Goal: Task Accomplishment & Management: Use online tool/utility

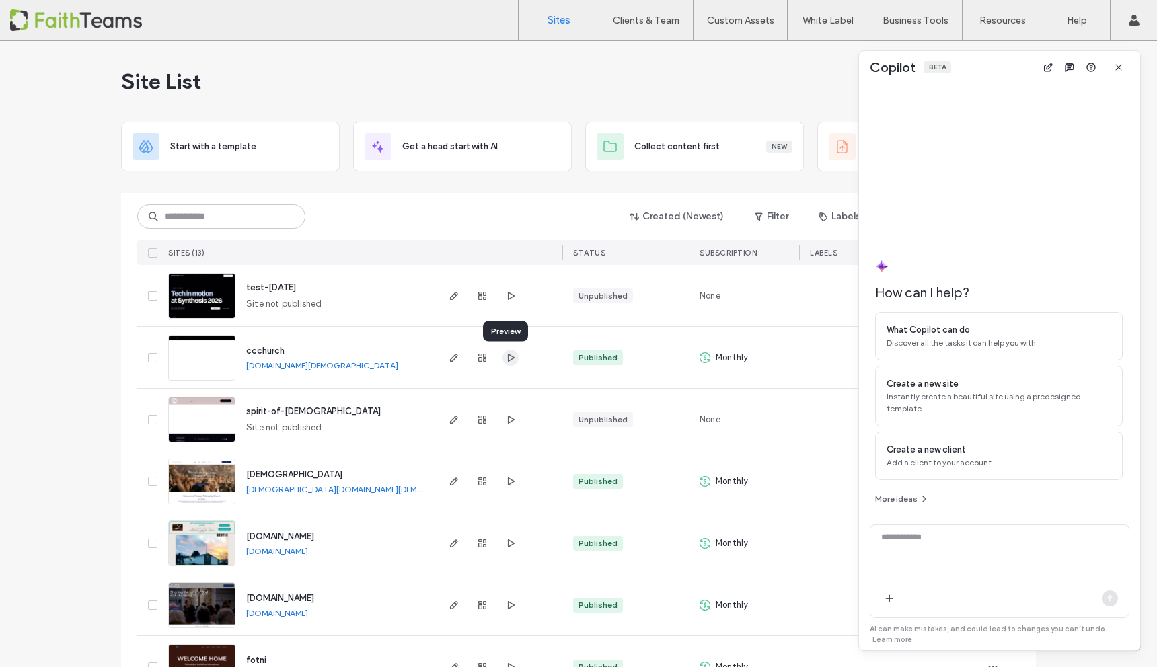
click at [505, 358] on icon "button" at bounding box center [510, 357] width 11 height 11
click at [453, 358] on icon "button" at bounding box center [454, 357] width 11 height 11
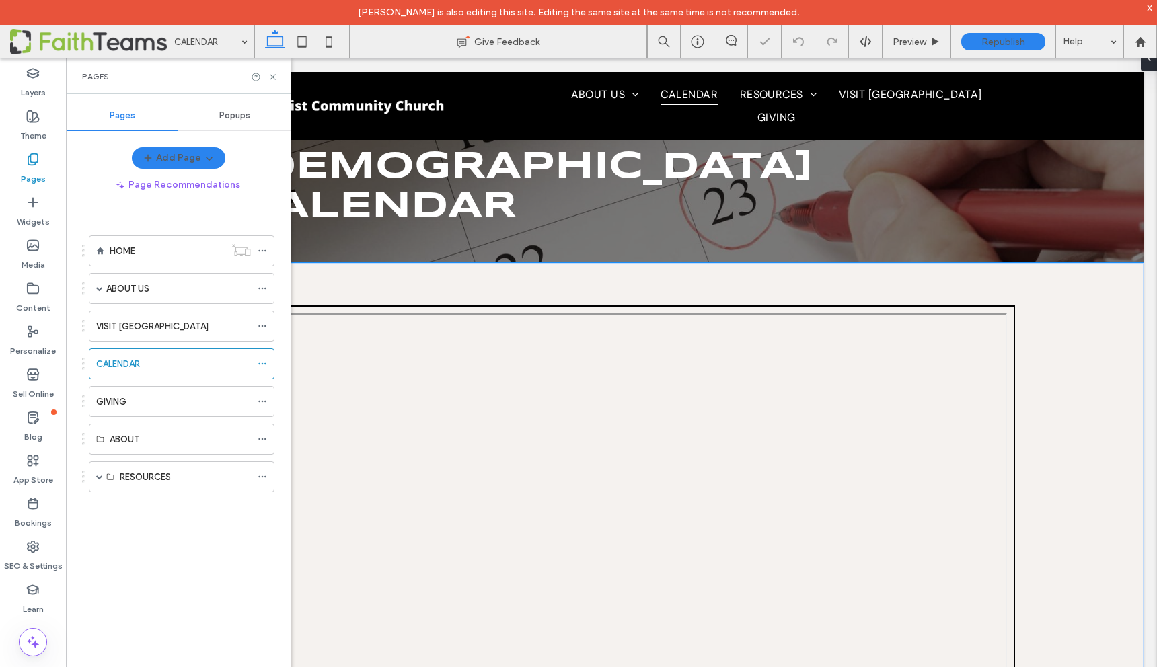
scroll to position [176, 0]
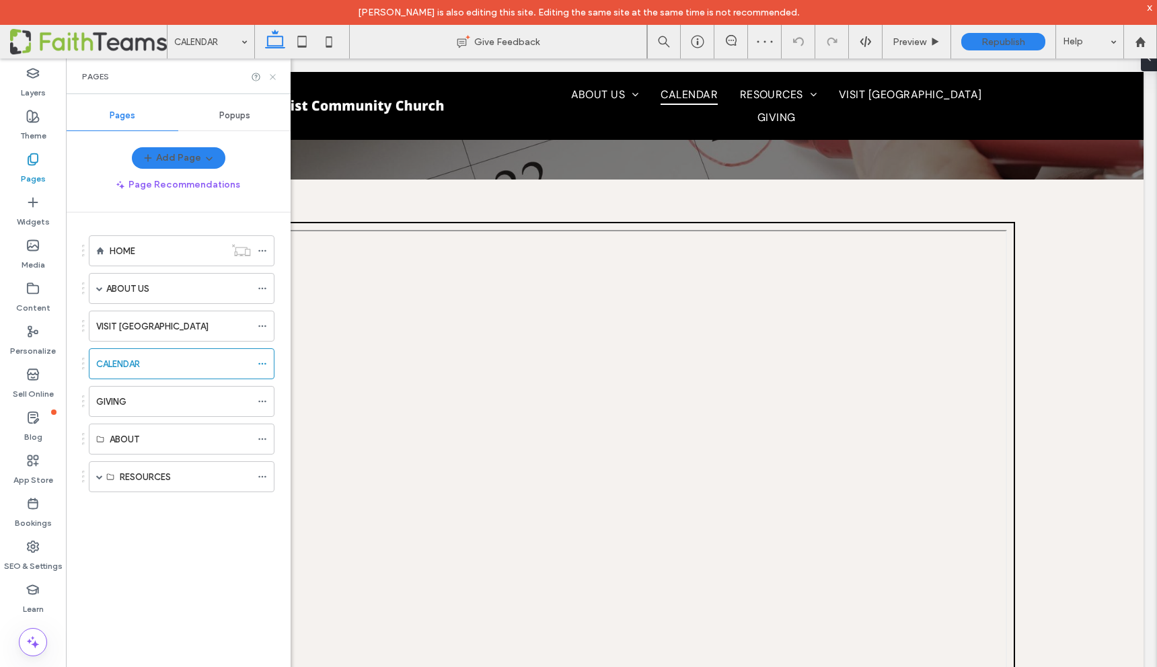
click at [273, 73] on icon at bounding box center [273, 77] width 10 height 10
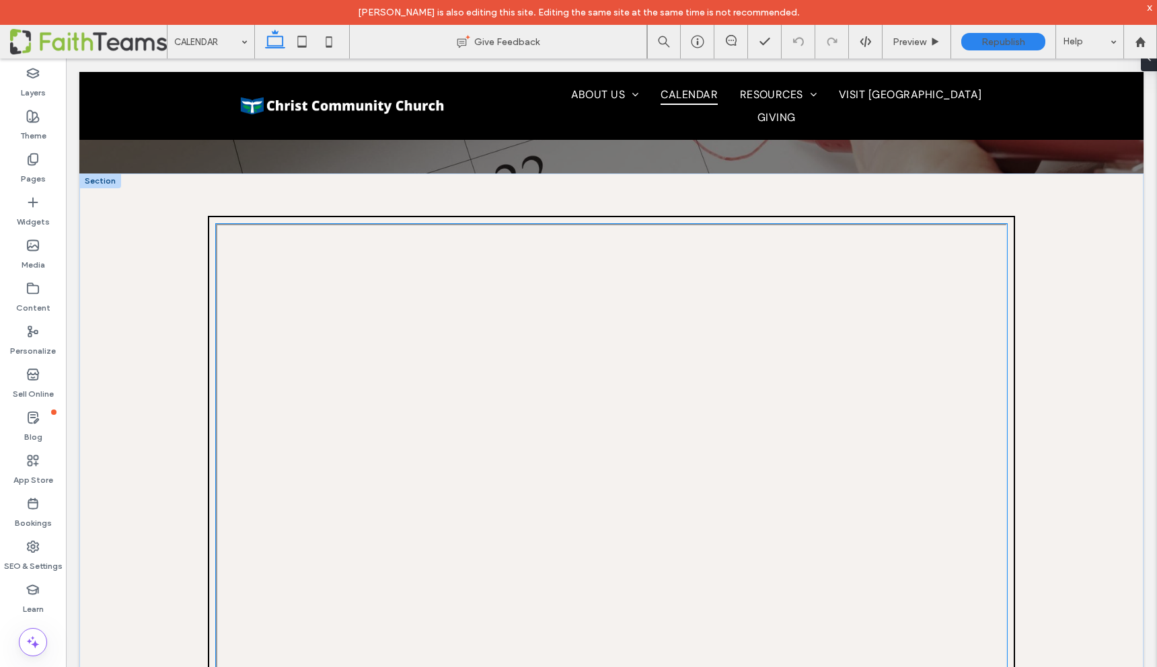
scroll to position [69, 0]
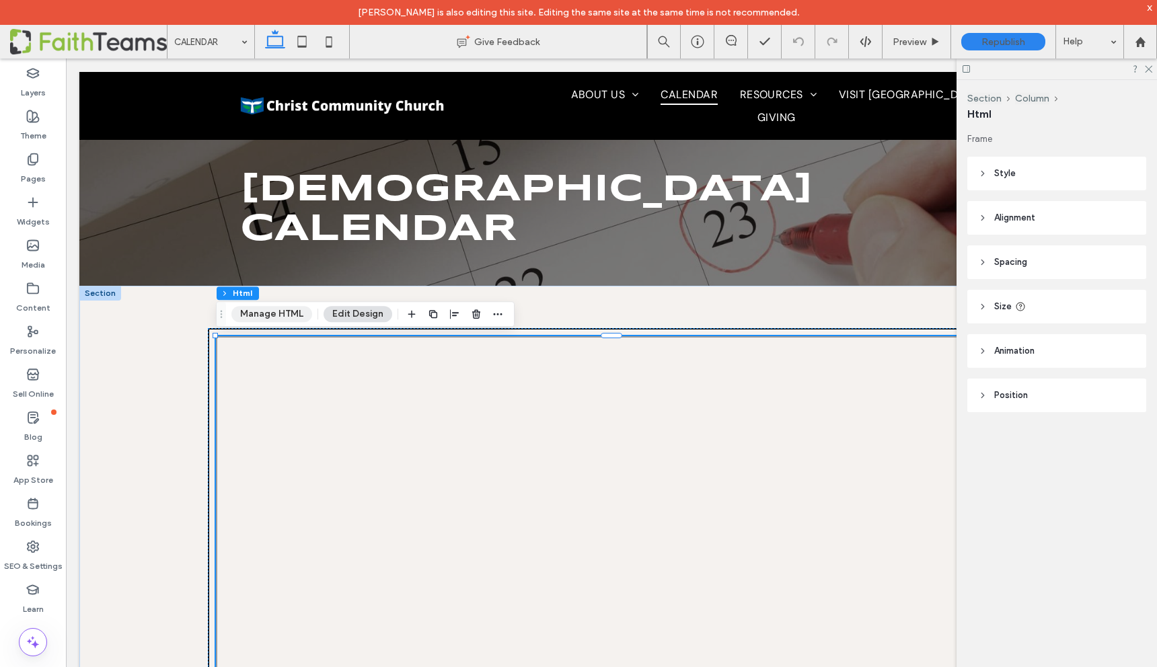
click at [278, 315] on button "Manage HTML" at bounding box center [271, 314] width 81 height 16
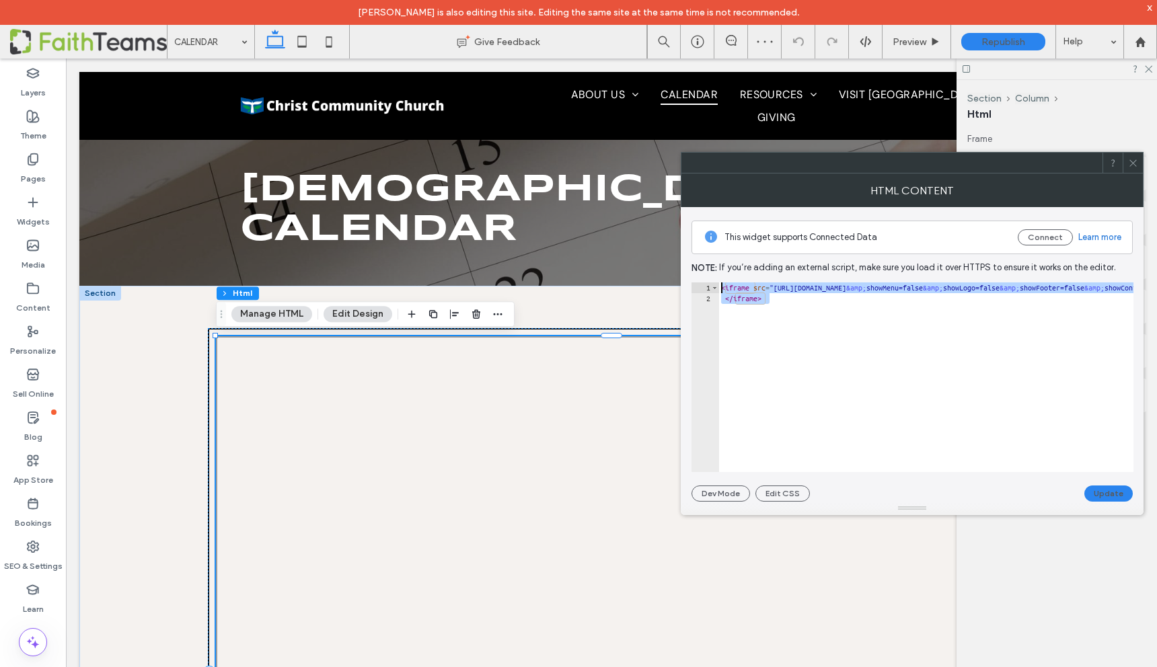
drag, startPoint x: 806, startPoint y: 297, endPoint x: 703, endPoint y: 278, distance: 104.6
click at [703, 278] on div "This widget supports Connected Data Connect Learn more Note: If you’re adding a…" at bounding box center [911, 354] width 441 height 295
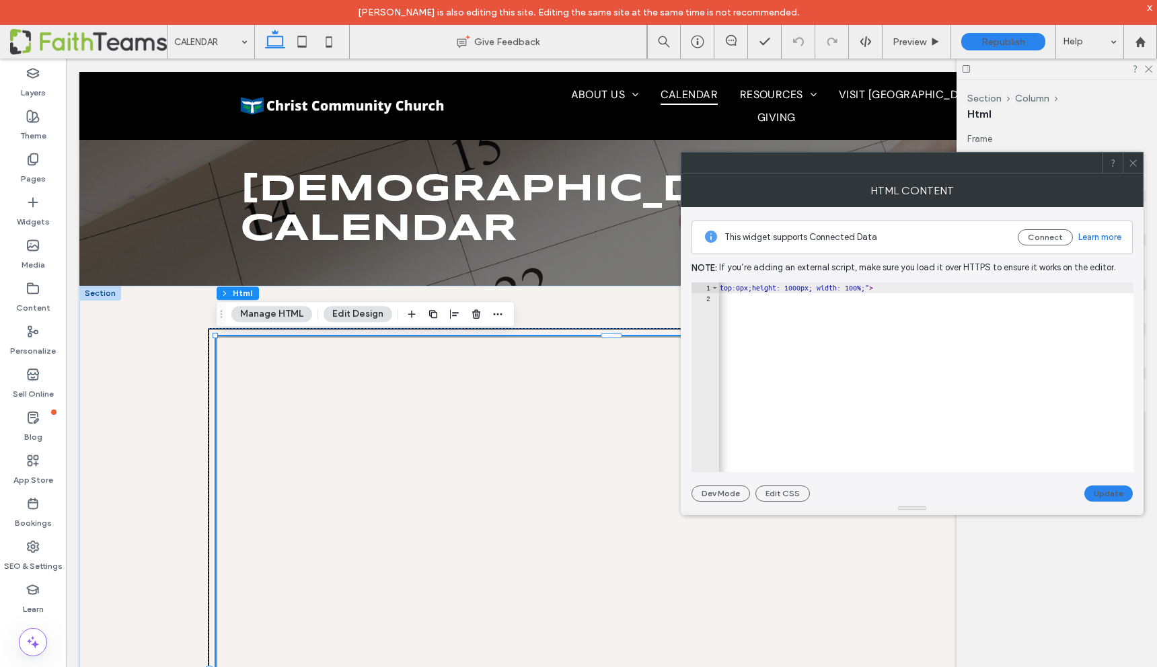
scroll to position [0, 929]
click at [836, 287] on div "< iframe src = "[URL][DOMAIN_NAME] &amp; showMenu=false &amp; showLogo=false &a…" at bounding box center [529, 387] width 1478 height 211
click at [962, 287] on div "< iframe src = "[URL][DOMAIN_NAME] &amp; showMenu=false &amp; showLogo=false &a…" at bounding box center [674, 387] width 1531 height 211
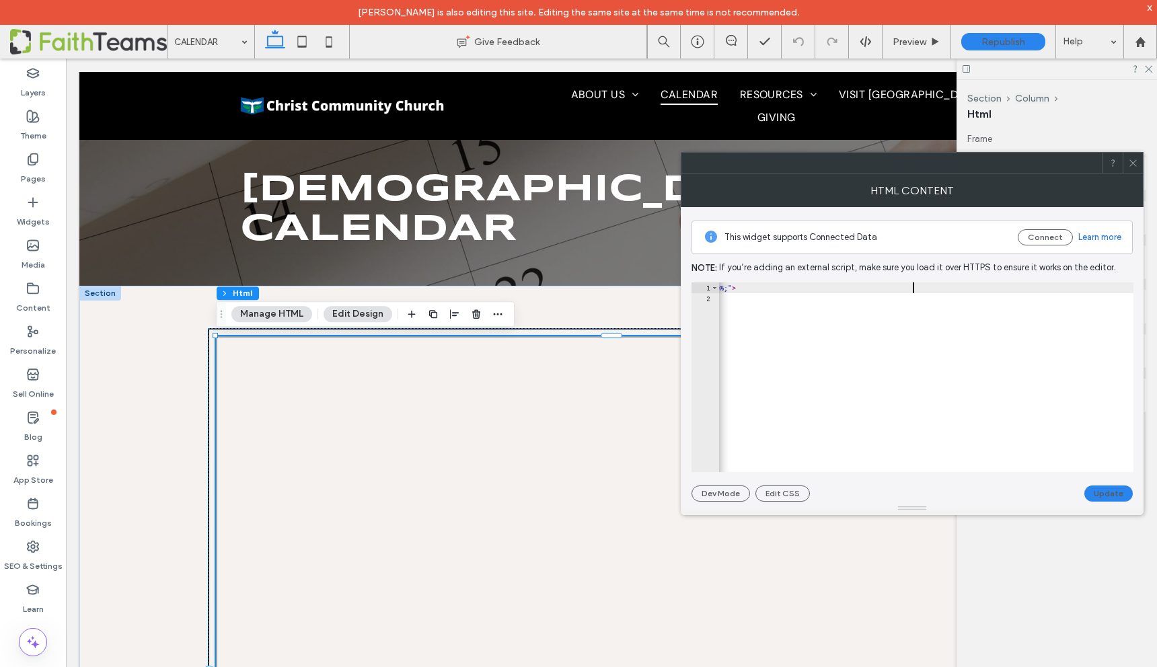
click at [913, 288] on div "< iframe src = "[URL][DOMAIN_NAME] &amp; showMenu=false &amp; showLogo=false &a…" at bounding box center [358, 387] width 1550 height 211
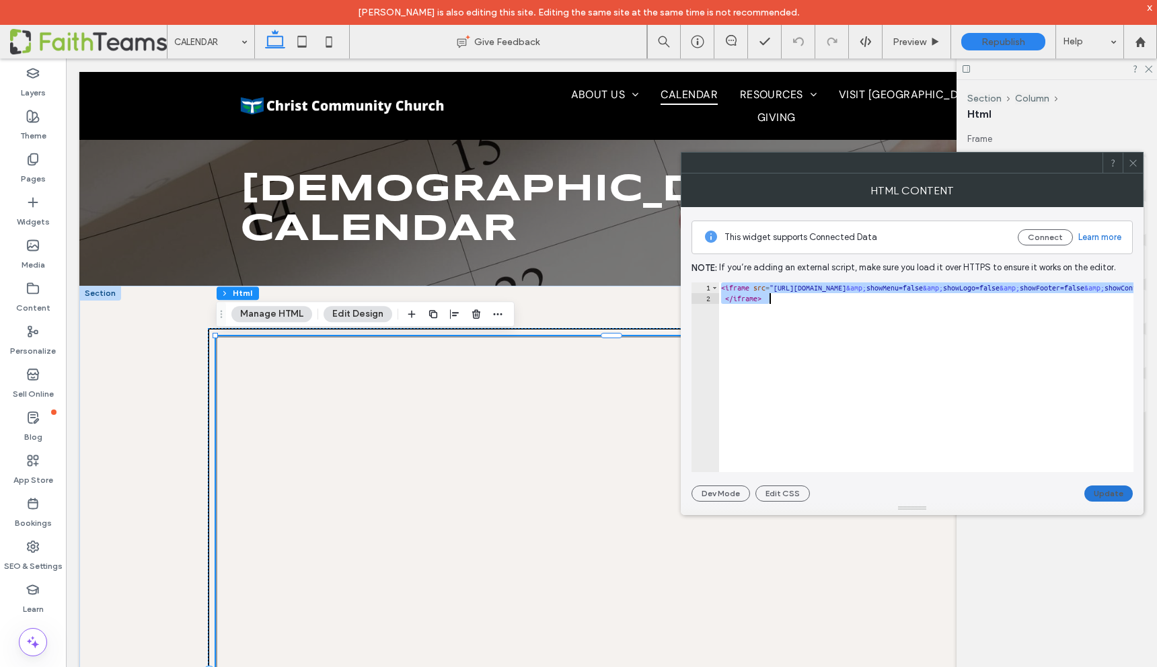
type textarea "**********"
click at [1123, 494] on button "Update" at bounding box center [1108, 494] width 48 height 16
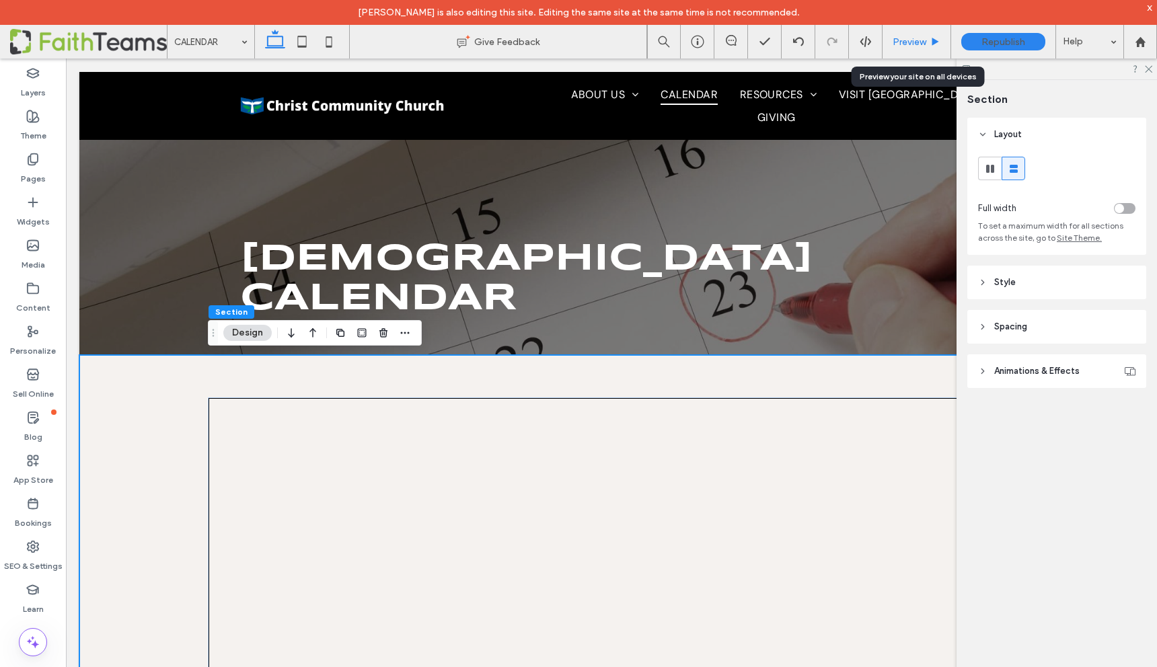
click at [919, 42] on span "Preview" at bounding box center [909, 41] width 34 height 11
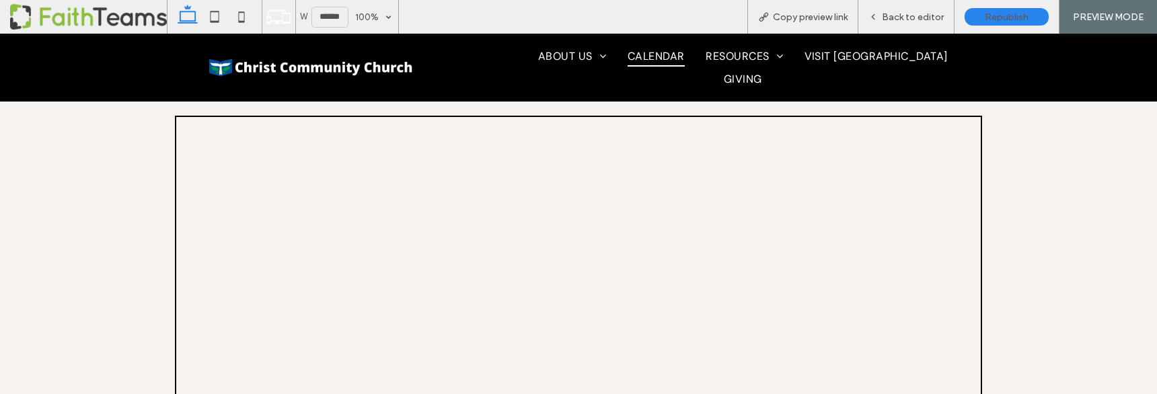
scroll to position [250, 0]
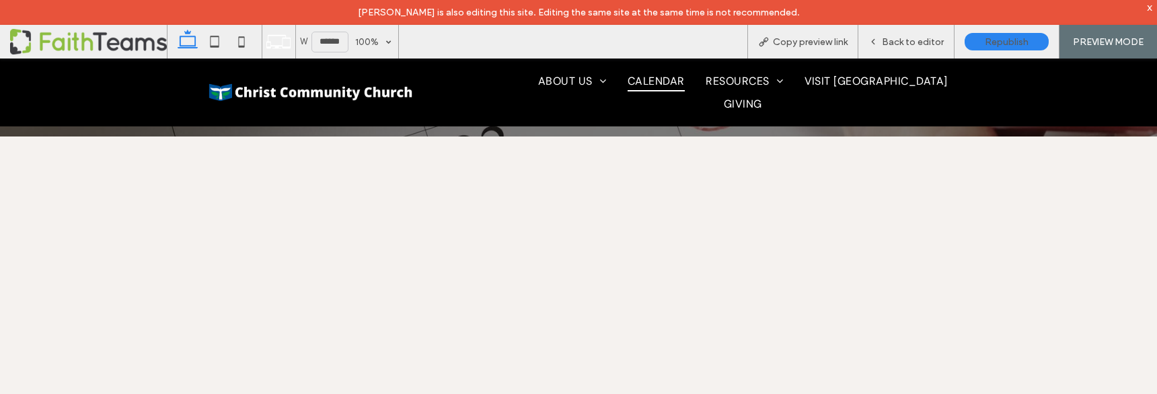
scroll to position [205, 0]
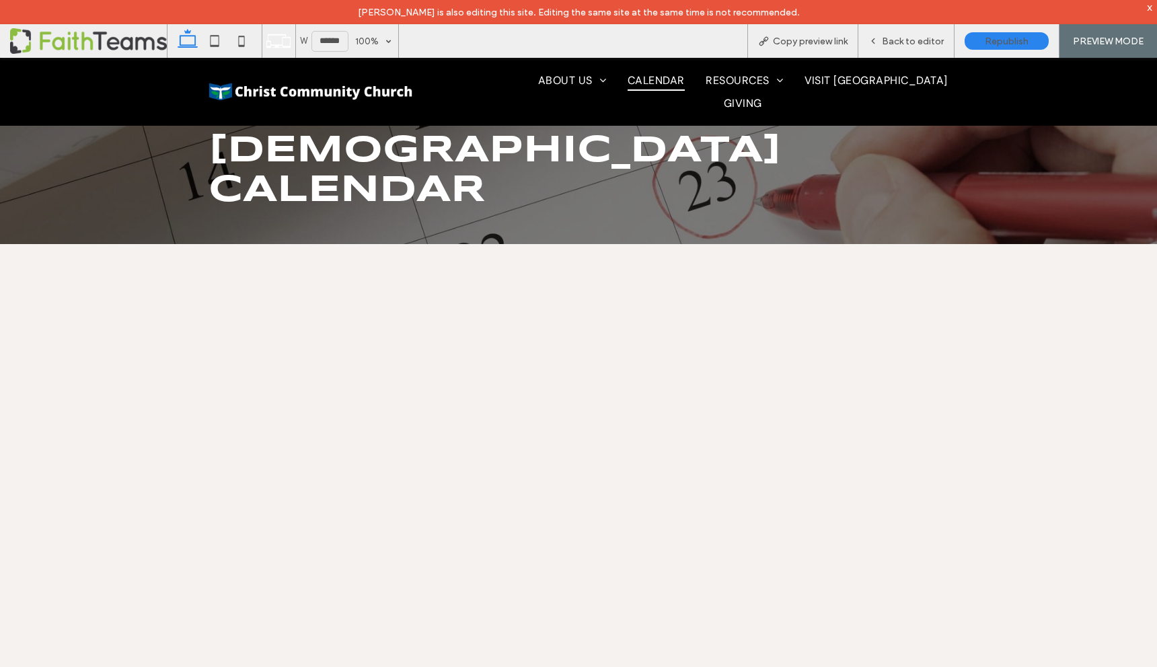
scroll to position [0, 0]
